Goal: Navigation & Orientation: Understand site structure

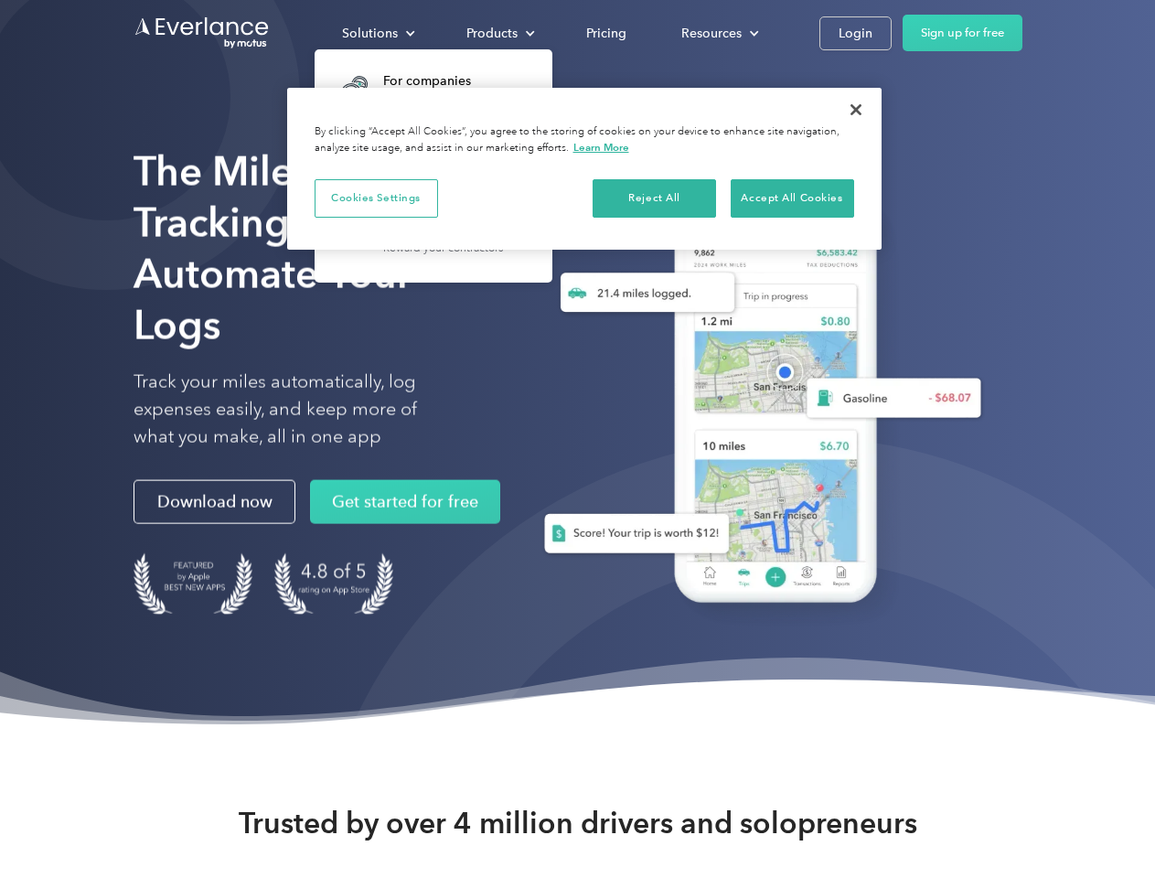
click at [378, 33] on div "Solutions" at bounding box center [370, 33] width 56 height 23
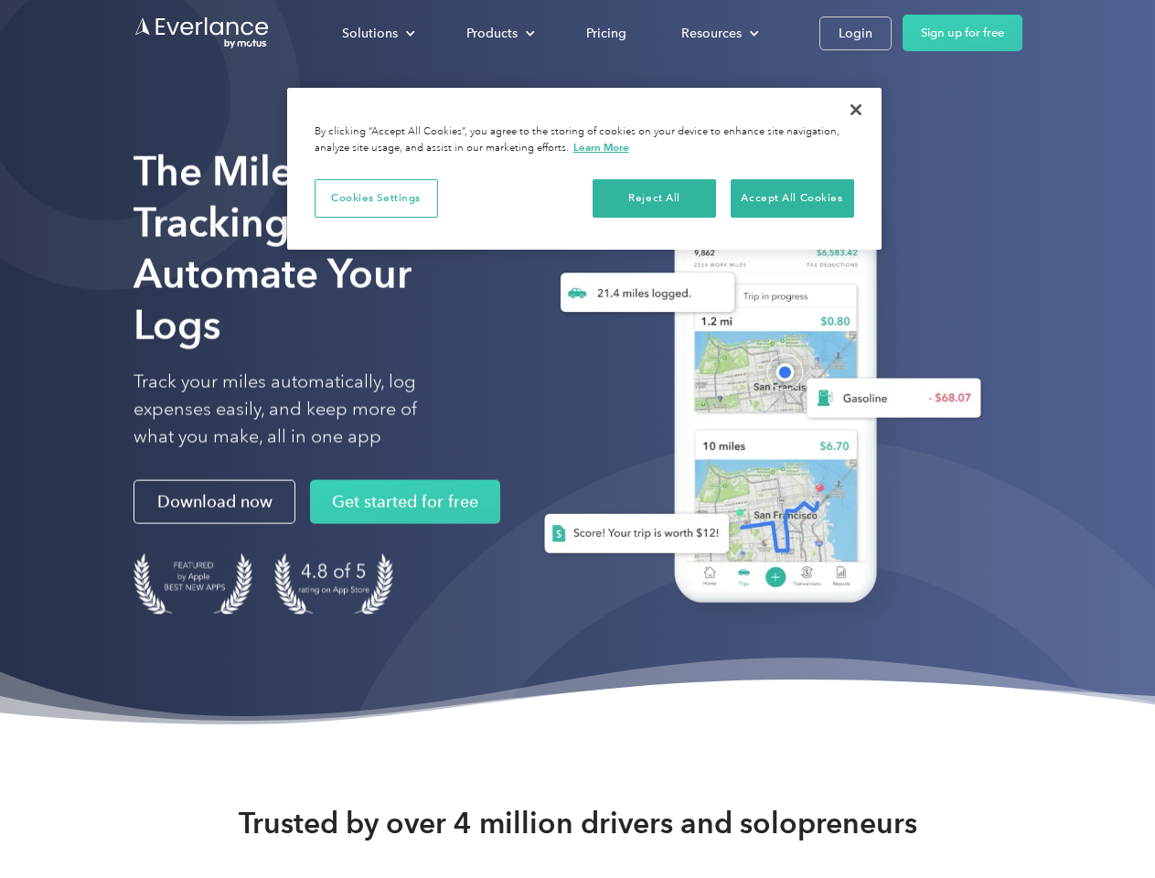
click at [498, 33] on div "Products" at bounding box center [491, 33] width 51 height 23
click at [718, 33] on div "Resources" at bounding box center [711, 33] width 60 height 23
click at [376, 197] on button "Cookies Settings" at bounding box center [376, 198] width 123 height 38
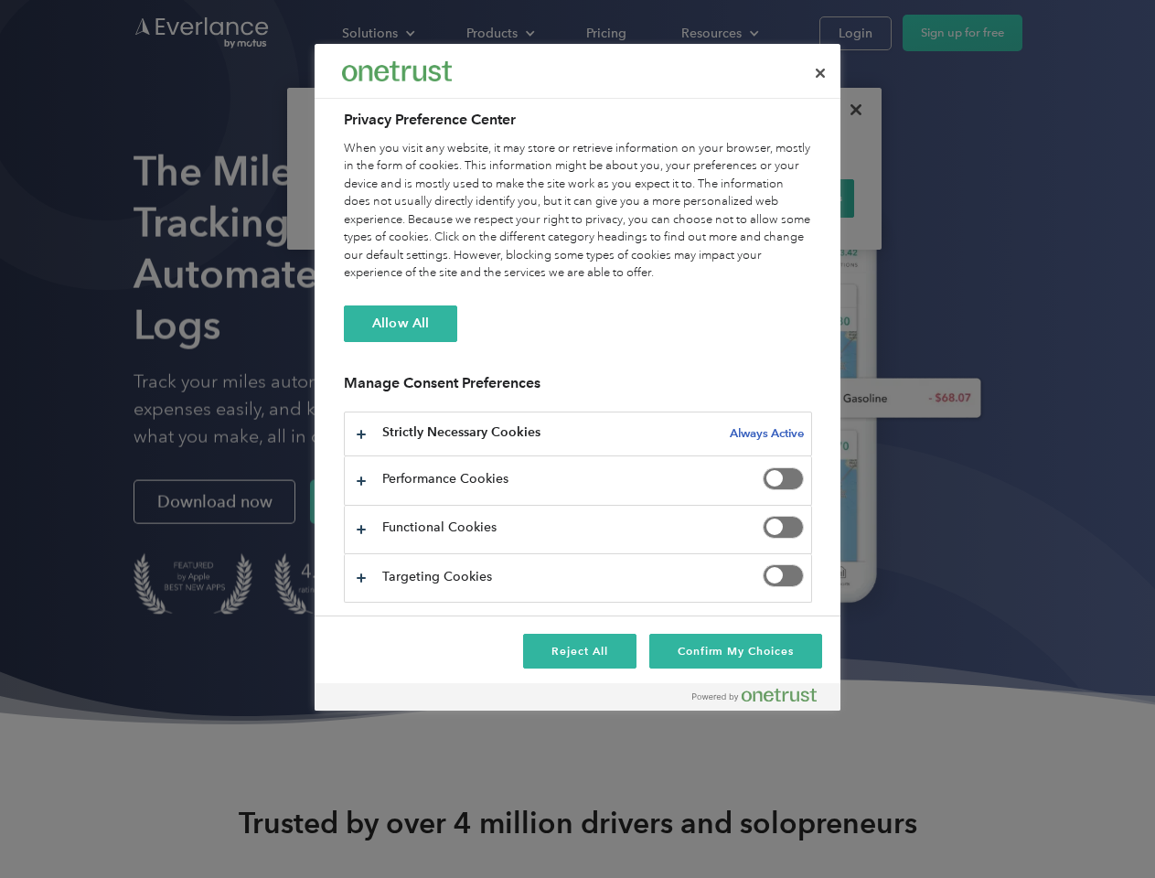
click at [655, 197] on div "When you visit any website, it may store or retrieve information on your browse…" at bounding box center [578, 211] width 468 height 143
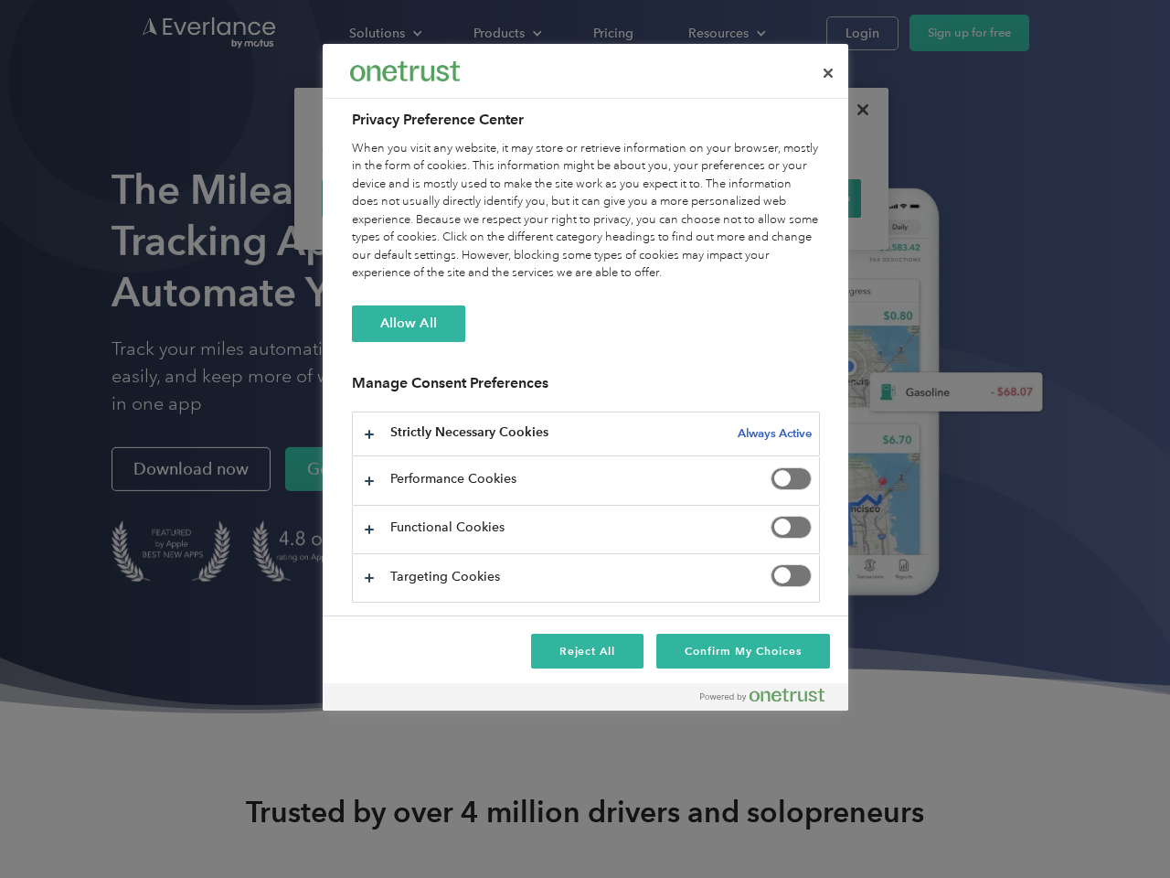
click at [792, 197] on div "When you visit any website, it may store or retrieve information on your browse…" at bounding box center [586, 211] width 468 height 143
click at [856, 110] on div at bounding box center [585, 439] width 1170 height 878
